Goal: Task Accomplishment & Management: Manage account settings

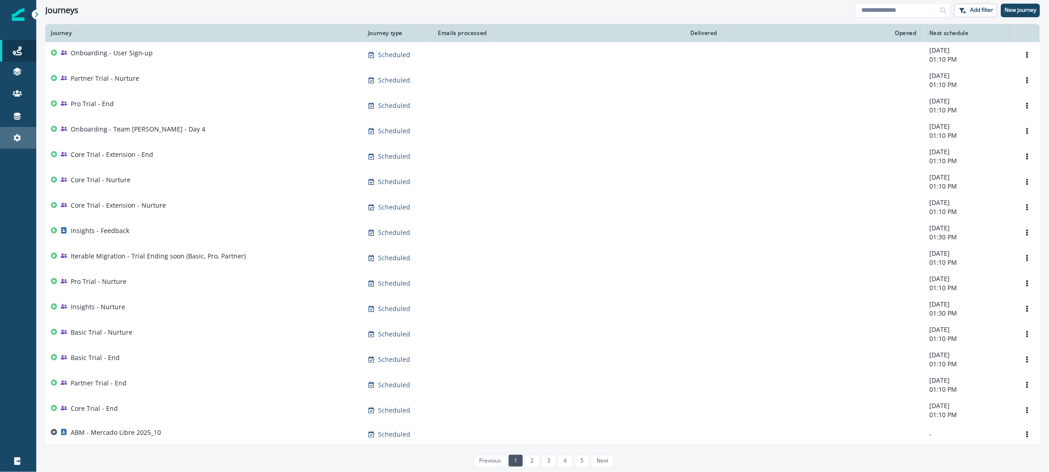
click at [26, 141] on div "Settings" at bounding box center [18, 137] width 29 height 11
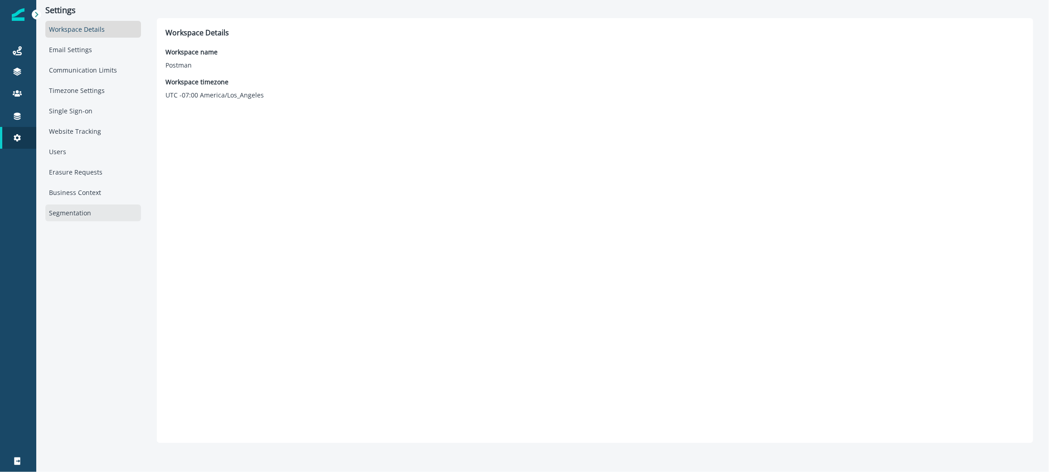
click at [68, 212] on div "Segmentation" at bounding box center [93, 212] width 96 height 17
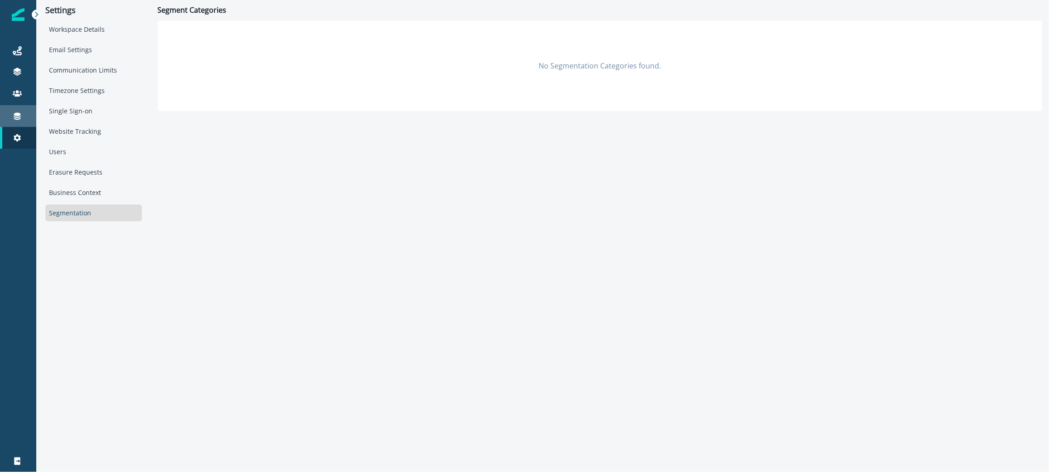
click at [14, 114] on icon at bounding box center [17, 116] width 7 height 7
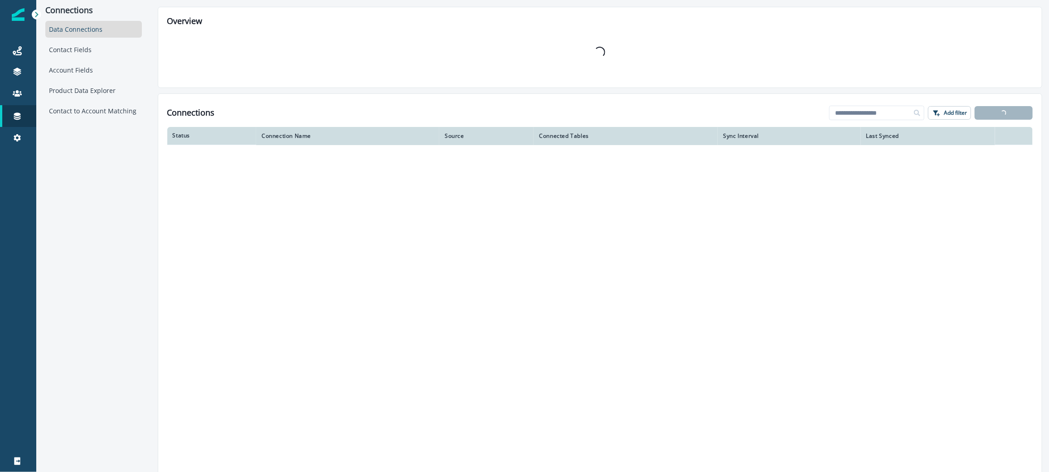
click at [73, 124] on div "Connections Data Connections Contact Fields Account Fields Product Data Explore…" at bounding box center [93, 236] width 115 height 472
click at [73, 112] on div "Contact to Account Matching" at bounding box center [93, 110] width 97 height 17
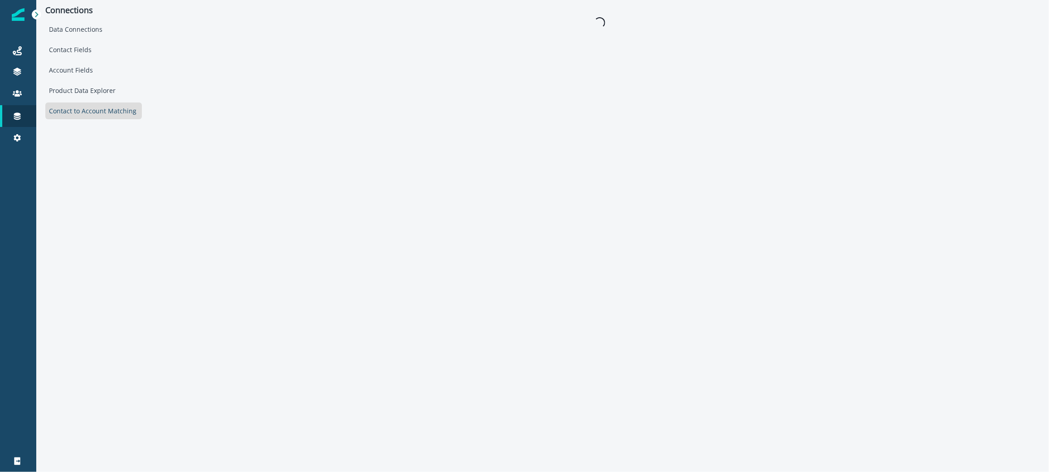
click at [81, 61] on div "Data Connections Contact Fields Account Fields Product Data Explorer Contact to…" at bounding box center [93, 70] width 97 height 98
click at [81, 55] on div "Contact Fields" at bounding box center [93, 49] width 97 height 17
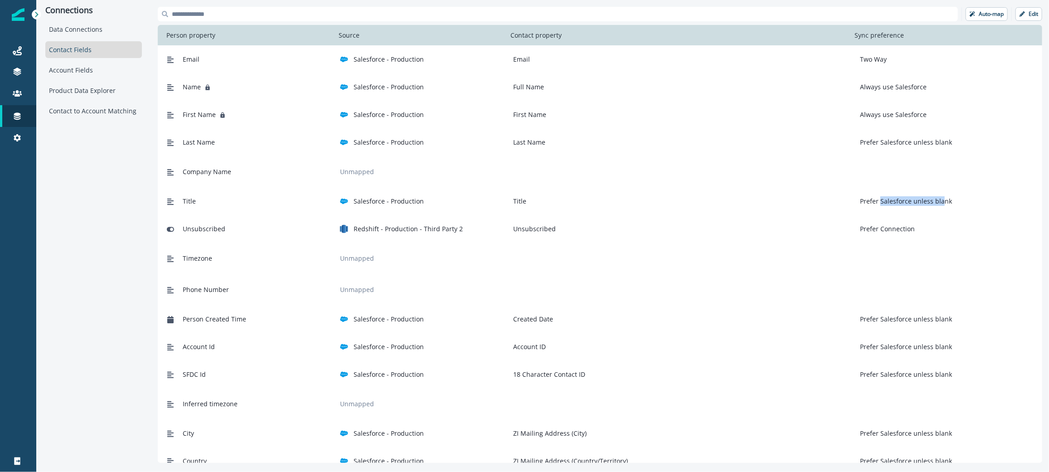
drag, startPoint x: 877, startPoint y: 202, endPoint x: 936, endPoint y: 200, distance: 59.4
click at [936, 200] on p "Prefer Salesforce unless blank" at bounding box center [904, 201] width 96 height 10
